Goal: Task Accomplishment & Management: Use online tool/utility

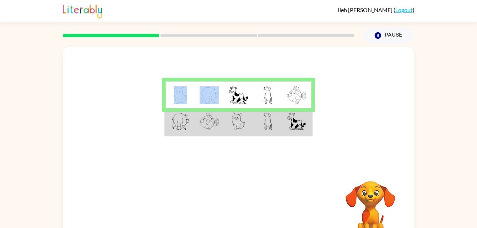
drag, startPoint x: 130, startPoint y: 81, endPoint x: 226, endPoint y: 91, distance: 96.2
click at [226, 91] on div at bounding box center [239, 106] width 352 height 119
click at [196, 124] on td at bounding box center [209, 121] width 29 height 27
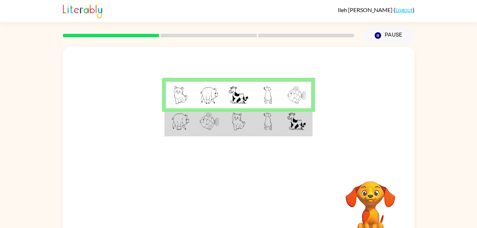
drag, startPoint x: 196, startPoint y: 124, endPoint x: 176, endPoint y: 126, distance: 20.1
click at [176, 126] on img at bounding box center [180, 122] width 18 height 18
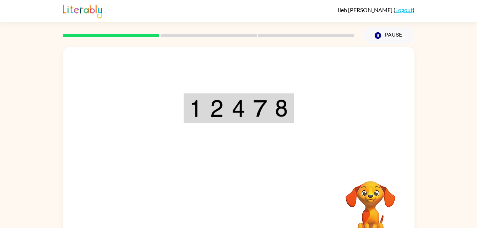
scroll to position [2, 0]
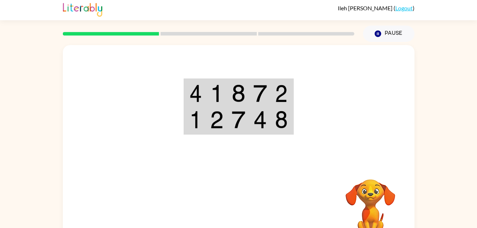
click at [204, 89] on td at bounding box center [196, 93] width 22 height 27
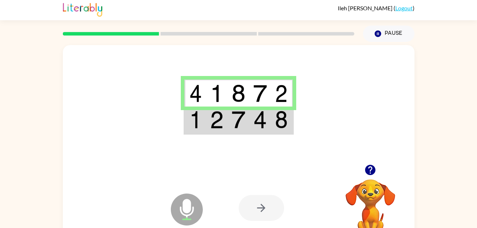
click at [235, 121] on img at bounding box center [239, 120] width 14 height 18
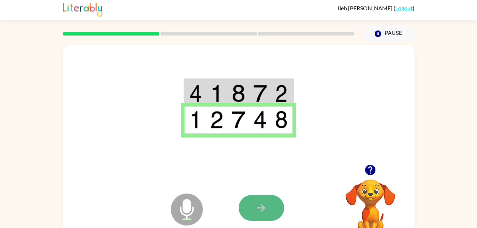
click at [261, 203] on icon "button" at bounding box center [261, 208] width 12 height 12
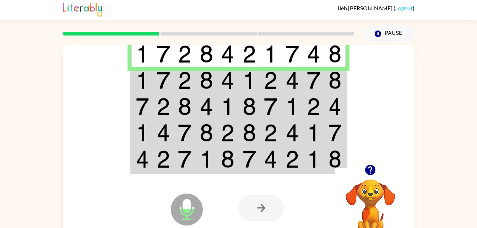
click at [179, 81] on img at bounding box center [185, 80] width 14 height 18
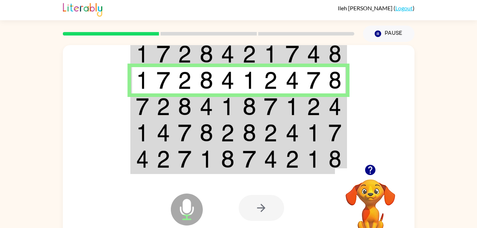
click at [179, 104] on img at bounding box center [185, 107] width 14 height 18
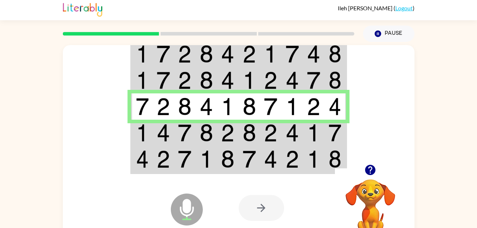
click at [175, 137] on td at bounding box center [185, 133] width 22 height 26
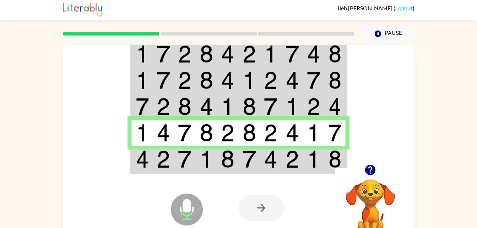
click at [183, 169] on icon at bounding box center [187, 193] width 18 height 53
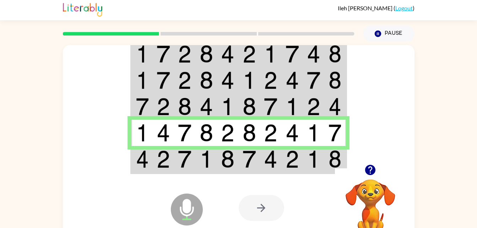
click at [183, 169] on icon at bounding box center [187, 193] width 18 height 53
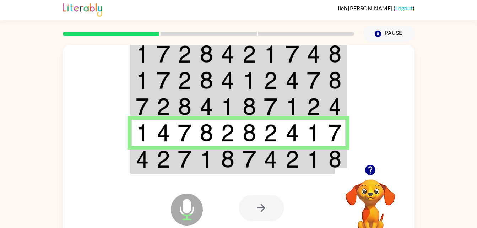
click at [183, 169] on icon at bounding box center [187, 193] width 18 height 53
click at [185, 168] on icon at bounding box center [187, 193] width 18 height 53
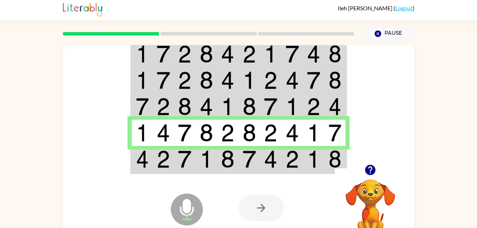
click at [201, 34] on rect at bounding box center [209, 34] width 96 height 4
click at [185, 167] on img at bounding box center [185, 159] width 14 height 18
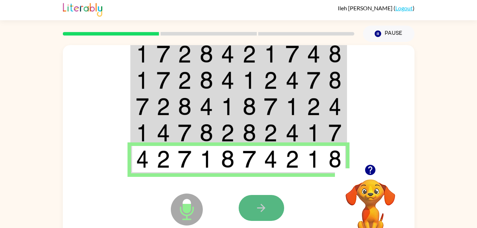
click at [275, 201] on button "button" at bounding box center [262, 208] width 46 height 26
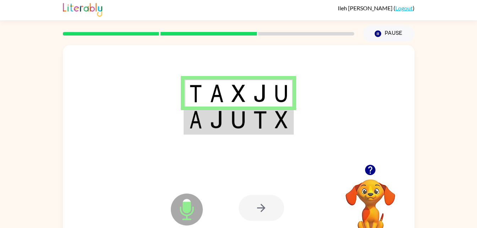
click at [230, 119] on td at bounding box center [239, 120] width 22 height 27
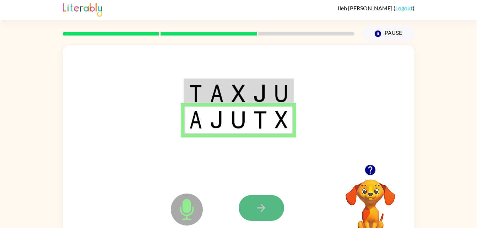
click at [262, 220] on button "button" at bounding box center [262, 208] width 46 height 26
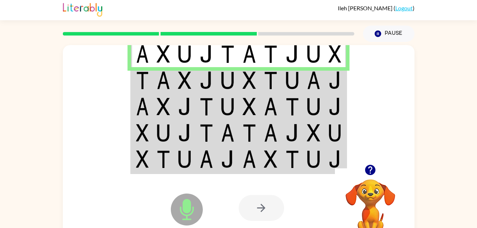
click at [220, 77] on td at bounding box center [228, 80] width 22 height 26
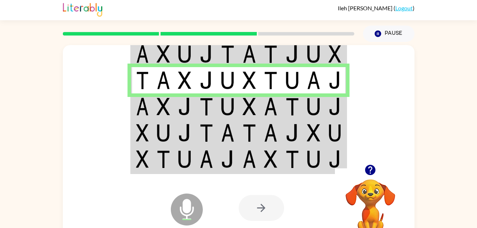
click at [164, 103] on img at bounding box center [164, 107] width 14 height 18
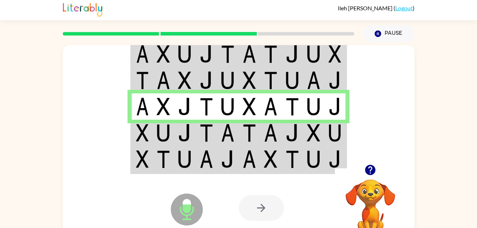
click at [212, 140] on img at bounding box center [207, 133] width 14 height 18
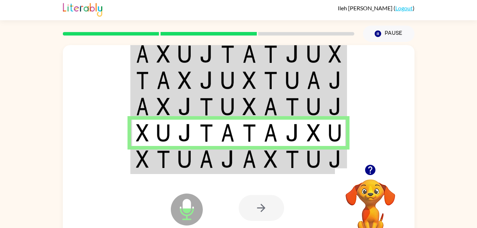
click at [251, 156] on img at bounding box center [250, 159] width 14 height 18
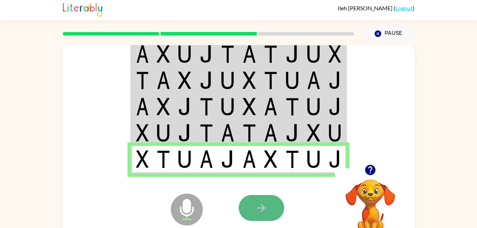
click at [244, 216] on button "button" at bounding box center [262, 208] width 46 height 26
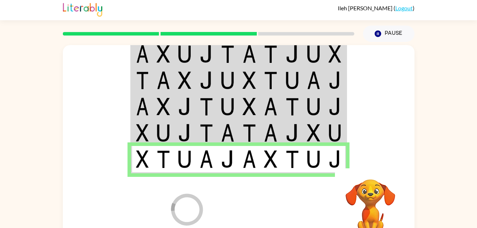
click at [242, 215] on div at bounding box center [291, 208] width 105 height 80
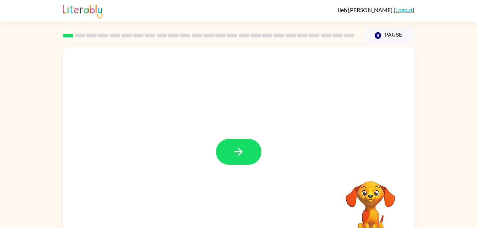
click at [245, 157] on div at bounding box center [239, 152] width 46 height 26
click at [245, 157] on icon "button" at bounding box center [239, 152] width 12 height 12
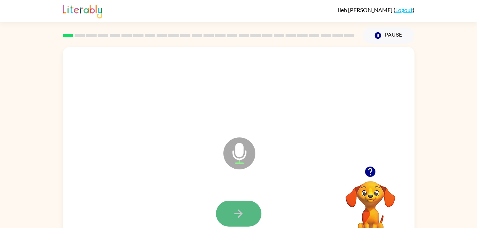
click at [227, 219] on button "button" at bounding box center [239, 214] width 46 height 26
click at [240, 220] on button "button" at bounding box center [239, 214] width 46 height 26
click at [239, 210] on icon "button" at bounding box center [239, 214] width 8 height 8
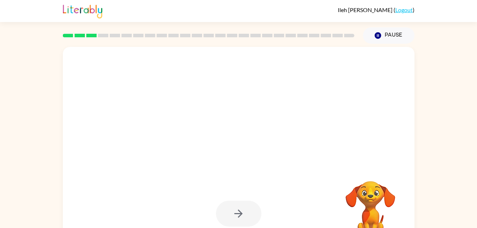
click at [241, 201] on div at bounding box center [239, 214] width 46 height 26
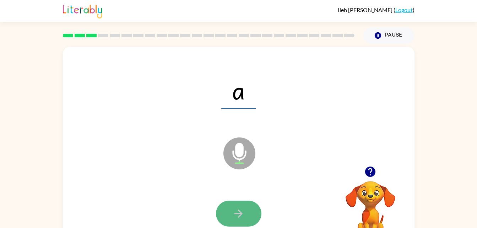
click at [235, 205] on button "button" at bounding box center [239, 214] width 46 height 26
click at [234, 206] on button "button" at bounding box center [239, 214] width 46 height 26
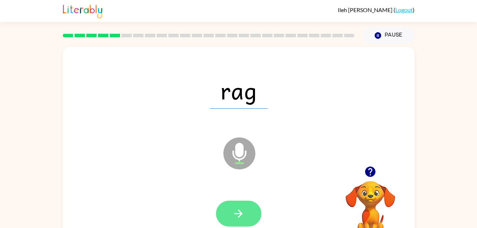
click at [235, 206] on button "button" at bounding box center [239, 214] width 46 height 26
click at [237, 205] on button "button" at bounding box center [239, 214] width 46 height 26
click at [237, 209] on icon "button" at bounding box center [239, 214] width 12 height 12
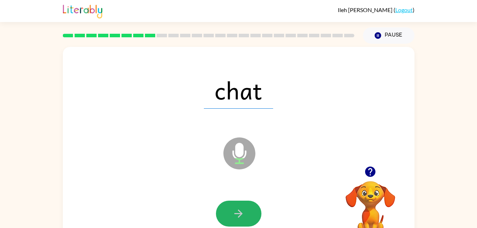
click at [237, 209] on icon "button" at bounding box center [239, 214] width 12 height 12
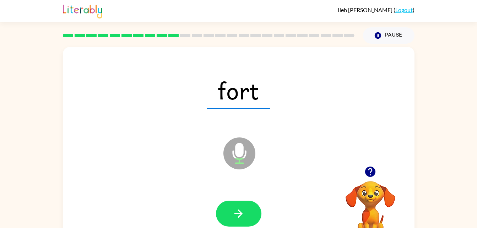
click at [237, 209] on icon "button" at bounding box center [239, 214] width 12 height 12
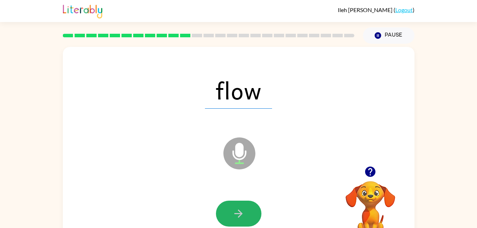
click at [237, 209] on icon "button" at bounding box center [239, 214] width 12 height 12
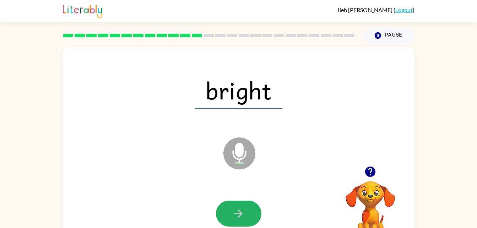
click at [237, 209] on icon "button" at bounding box center [239, 214] width 12 height 12
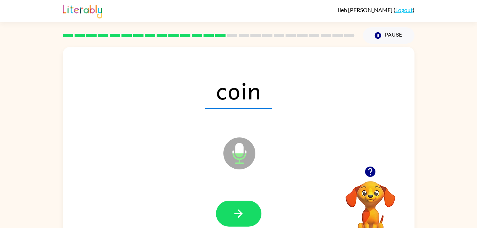
click at [237, 209] on icon "button" at bounding box center [239, 214] width 12 height 12
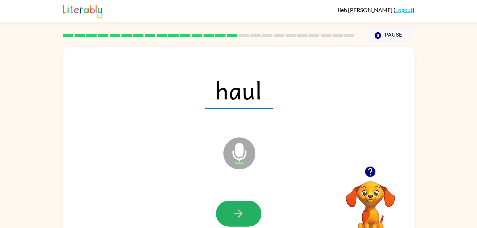
click at [237, 209] on icon "button" at bounding box center [239, 214] width 12 height 12
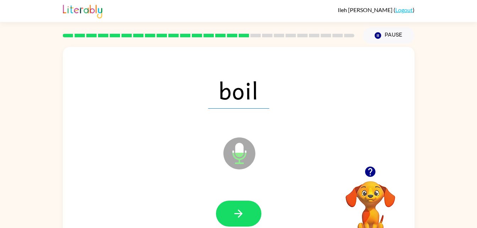
click at [237, 209] on icon "button" at bounding box center [239, 214] width 12 height 12
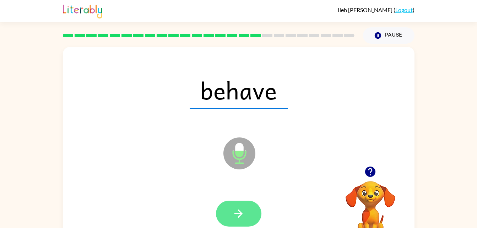
click at [238, 209] on icon "button" at bounding box center [239, 214] width 12 height 12
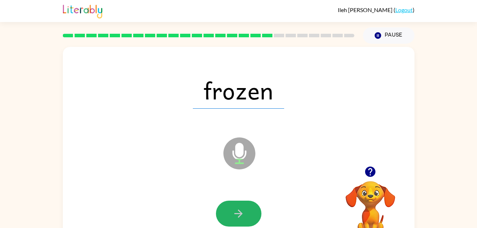
click at [238, 209] on icon "button" at bounding box center [239, 214] width 12 height 12
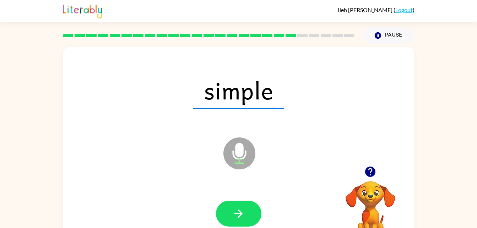
click at [238, 209] on icon "button" at bounding box center [239, 214] width 12 height 12
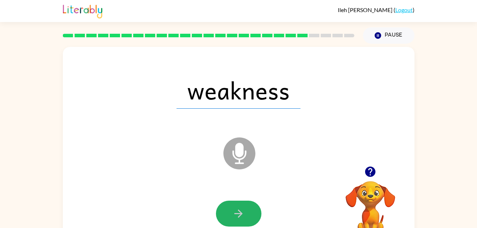
click at [238, 209] on icon "button" at bounding box center [239, 214] width 12 height 12
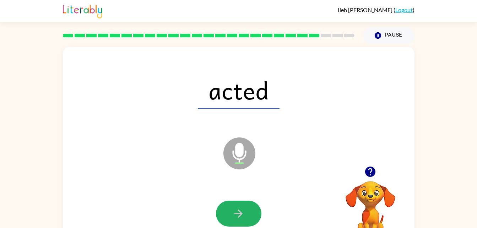
click at [238, 209] on icon "button" at bounding box center [239, 214] width 12 height 12
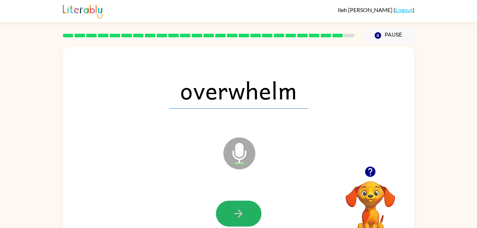
click at [238, 209] on icon "button" at bounding box center [239, 214] width 12 height 12
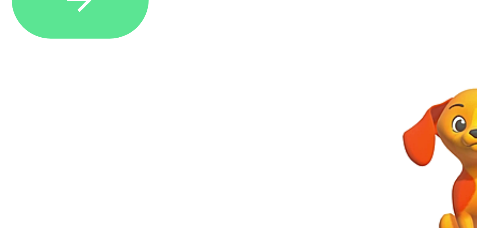
click at [247, 162] on button "button" at bounding box center [239, 152] width 46 height 26
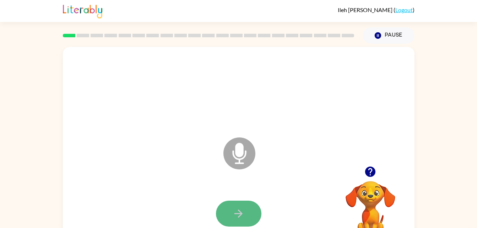
click at [243, 210] on icon "button" at bounding box center [239, 214] width 12 height 12
click at [247, 210] on button "button" at bounding box center [239, 214] width 46 height 26
click at [230, 213] on button "button" at bounding box center [239, 214] width 46 height 26
click at [225, 214] on button "button" at bounding box center [239, 214] width 46 height 26
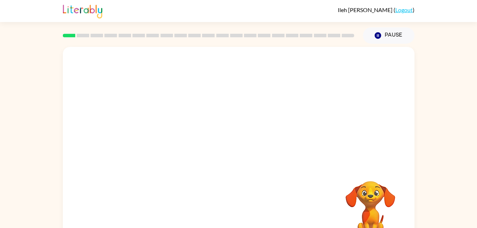
click at [225, 214] on div "Your browser must support playing .mp4 files to use Literably. Please try using…" at bounding box center [239, 148] width 352 height 203
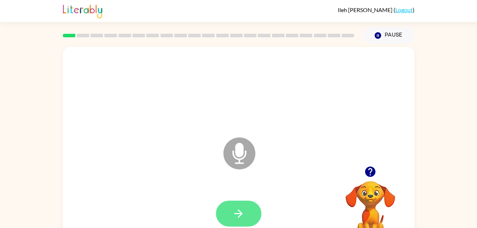
click at [230, 214] on button "button" at bounding box center [239, 214] width 46 height 26
click at [230, 213] on button "button" at bounding box center [239, 214] width 46 height 26
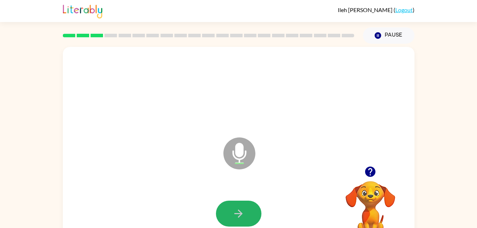
click at [230, 213] on button "button" at bounding box center [239, 214] width 46 height 26
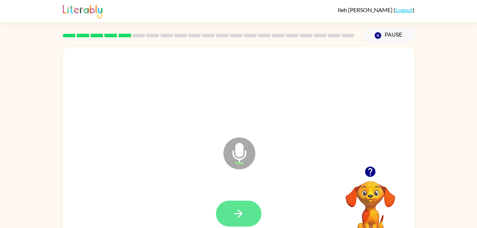
click at [231, 213] on button "button" at bounding box center [239, 214] width 46 height 26
click at [238, 214] on icon "button" at bounding box center [239, 214] width 12 height 12
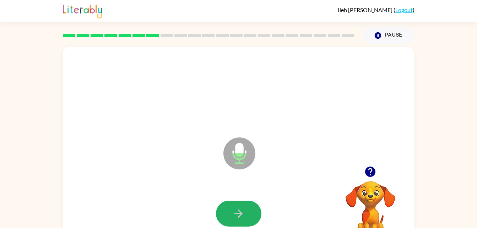
click at [238, 214] on icon "button" at bounding box center [239, 214] width 12 height 12
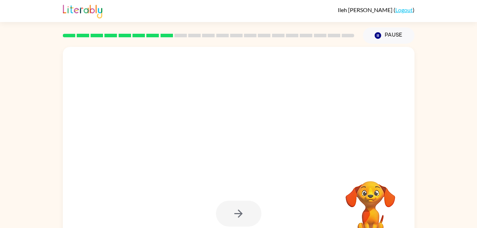
click at [238, 214] on div at bounding box center [239, 214] width 46 height 26
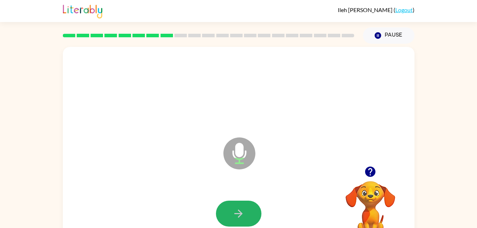
click at [238, 214] on icon "button" at bounding box center [239, 214] width 12 height 12
click at [225, 214] on button "button" at bounding box center [239, 214] width 46 height 26
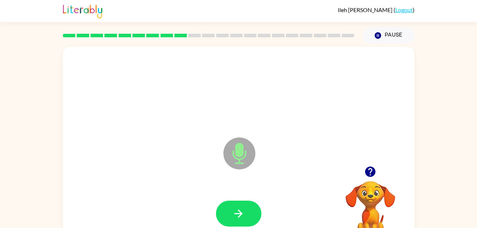
click at [233, 213] on icon "button" at bounding box center [239, 214] width 12 height 12
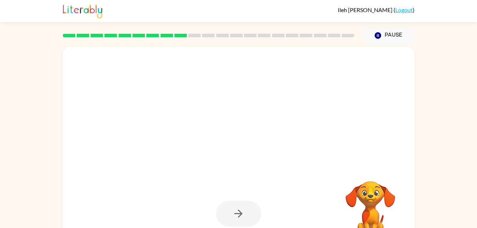
click at [233, 213] on div at bounding box center [239, 214] width 46 height 26
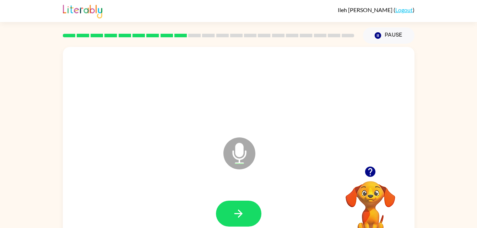
click at [233, 213] on icon "button" at bounding box center [239, 214] width 12 height 12
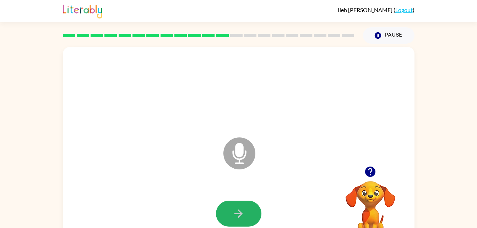
click at [233, 213] on icon "button" at bounding box center [239, 214] width 12 height 12
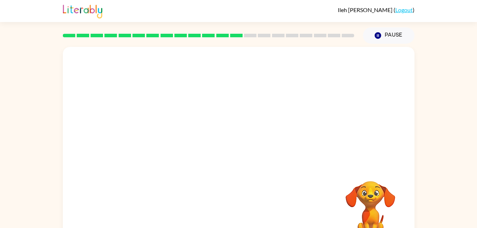
click at [219, 110] on div at bounding box center [239, 90] width 338 height 58
click at [218, 214] on div at bounding box center [239, 214] width 338 height 58
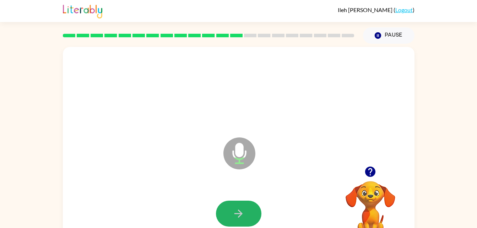
click at [218, 214] on button "button" at bounding box center [239, 214] width 46 height 26
click at [218, 212] on button "button" at bounding box center [239, 214] width 46 height 26
click at [235, 214] on icon "button" at bounding box center [239, 214] width 8 height 8
click at [220, 207] on button "button" at bounding box center [239, 214] width 46 height 26
click at [229, 210] on button "button" at bounding box center [239, 214] width 46 height 26
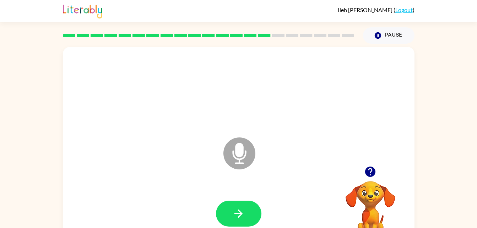
click at [229, 210] on button "button" at bounding box center [239, 214] width 46 height 26
drag, startPoint x: 229, startPoint y: 210, endPoint x: 157, endPoint y: 177, distance: 79.1
click at [157, 177] on div "Microphone The Microphone is here when it is your turn to talk" at bounding box center [239, 148] width 352 height 203
click at [218, 207] on button "button" at bounding box center [239, 214] width 46 height 26
click at [225, 207] on button "button" at bounding box center [239, 214] width 46 height 26
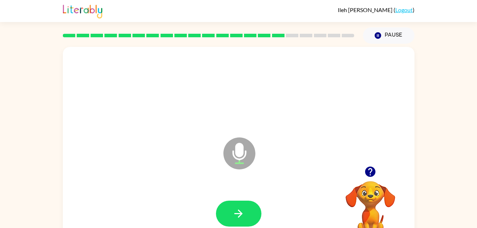
click at [225, 207] on button "button" at bounding box center [239, 214] width 46 height 26
click at [220, 216] on button "button" at bounding box center [239, 214] width 46 height 26
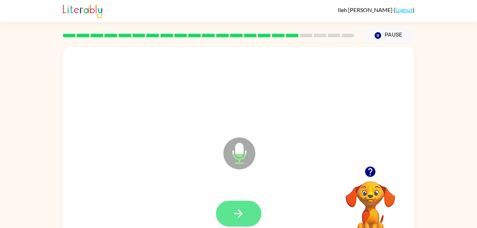
click at [229, 214] on button "button" at bounding box center [239, 214] width 46 height 26
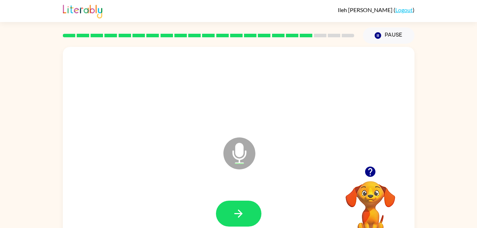
click at [229, 214] on button "button" at bounding box center [239, 214] width 46 height 26
drag, startPoint x: 229, startPoint y: 214, endPoint x: 218, endPoint y: 205, distance: 14.6
click at [218, 205] on div at bounding box center [239, 214] width 46 height 26
click at [225, 208] on button "button" at bounding box center [239, 214] width 46 height 26
drag, startPoint x: 225, startPoint y: 208, endPoint x: 196, endPoint y: 198, distance: 30.7
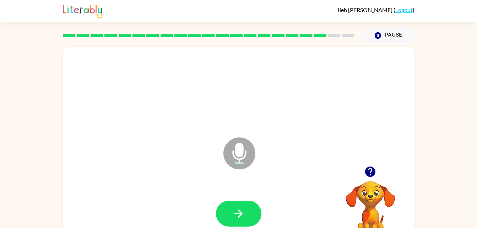
click at [196, 198] on div at bounding box center [239, 214] width 338 height 58
click at [241, 212] on icon "button" at bounding box center [239, 214] width 12 height 12
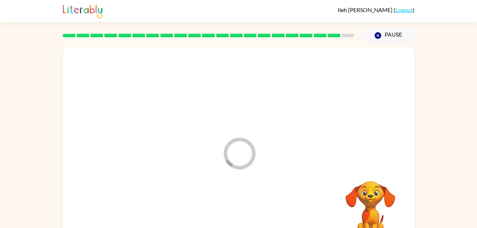
click at [241, 212] on div at bounding box center [239, 214] width 338 height 58
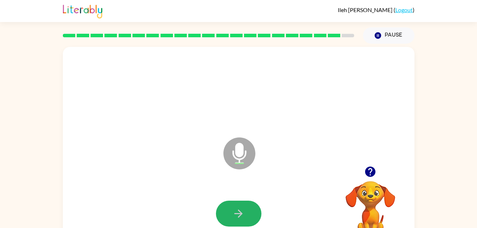
click at [241, 212] on icon "button" at bounding box center [239, 214] width 12 height 12
drag, startPoint x: 241, startPoint y: 212, endPoint x: 229, endPoint y: 207, distance: 12.7
click at [229, 207] on button "button" at bounding box center [239, 214] width 46 height 26
click at [241, 212] on div at bounding box center [239, 214] width 46 height 26
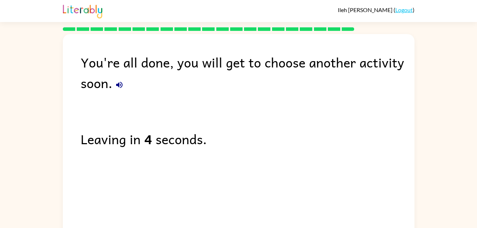
scroll to position [9, 0]
